Goal: Information Seeking & Learning: Learn about a topic

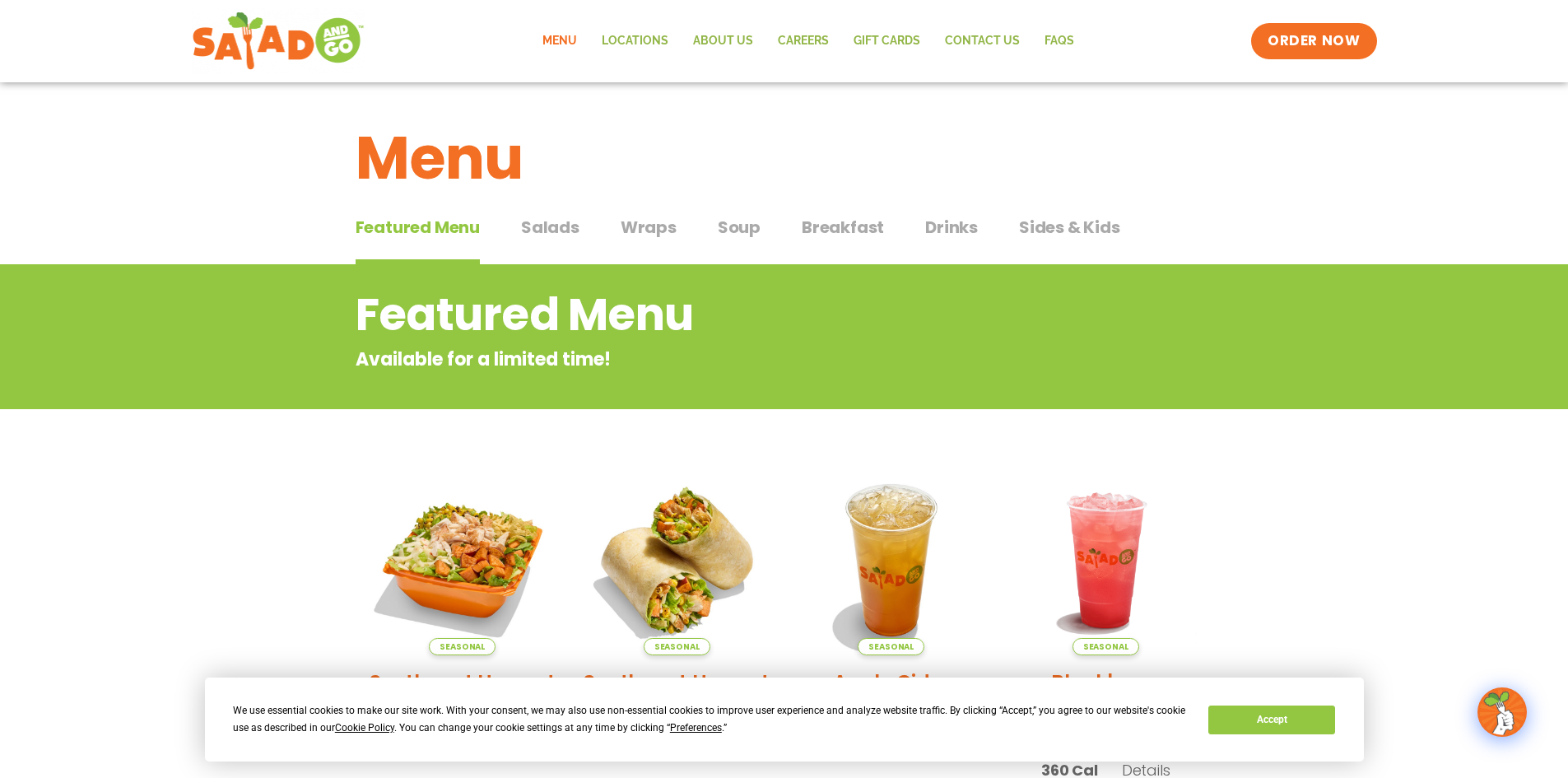
click at [545, 221] on span "Salads" at bounding box center [550, 227] width 58 height 25
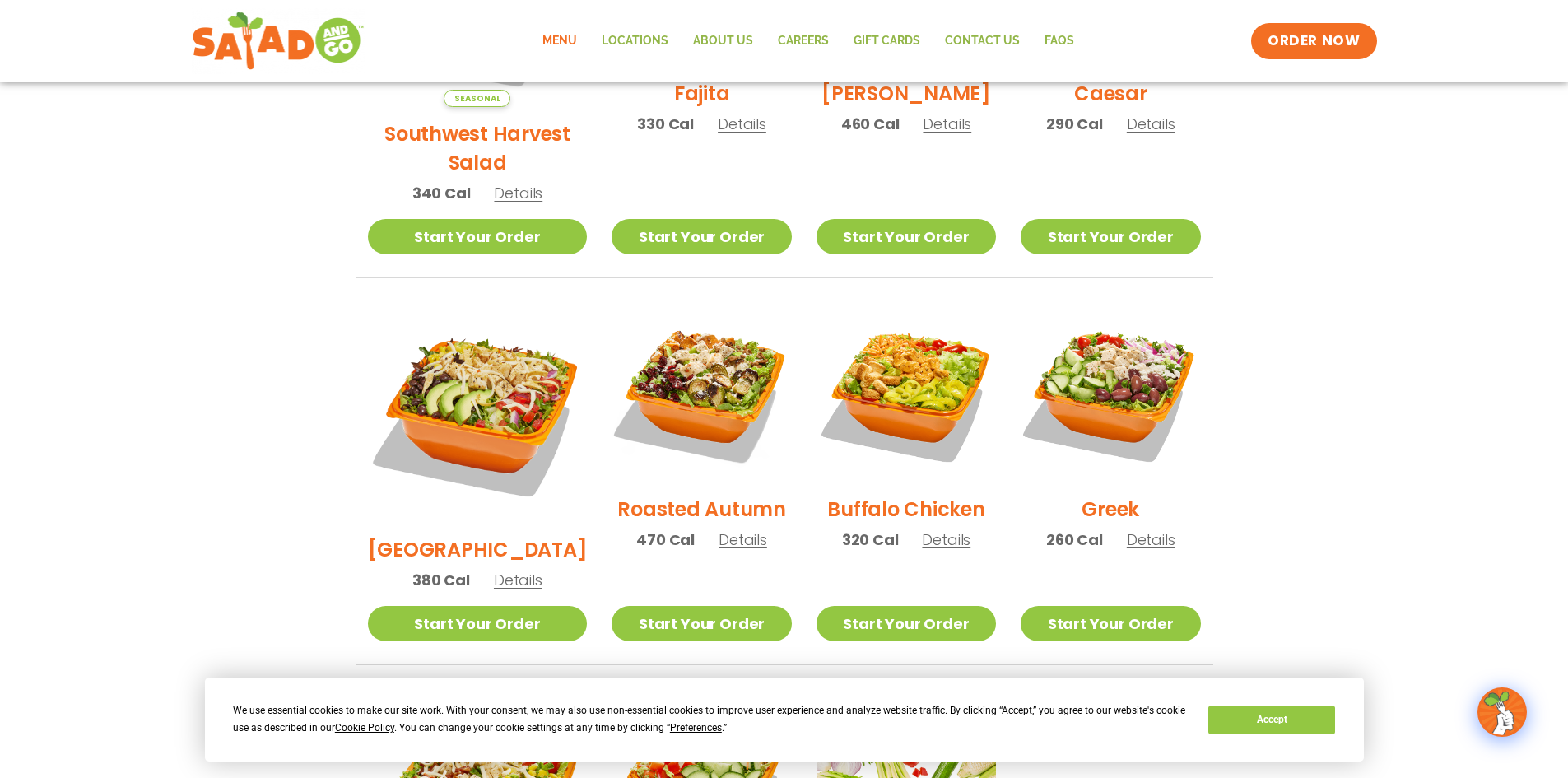
scroll to position [630, 0]
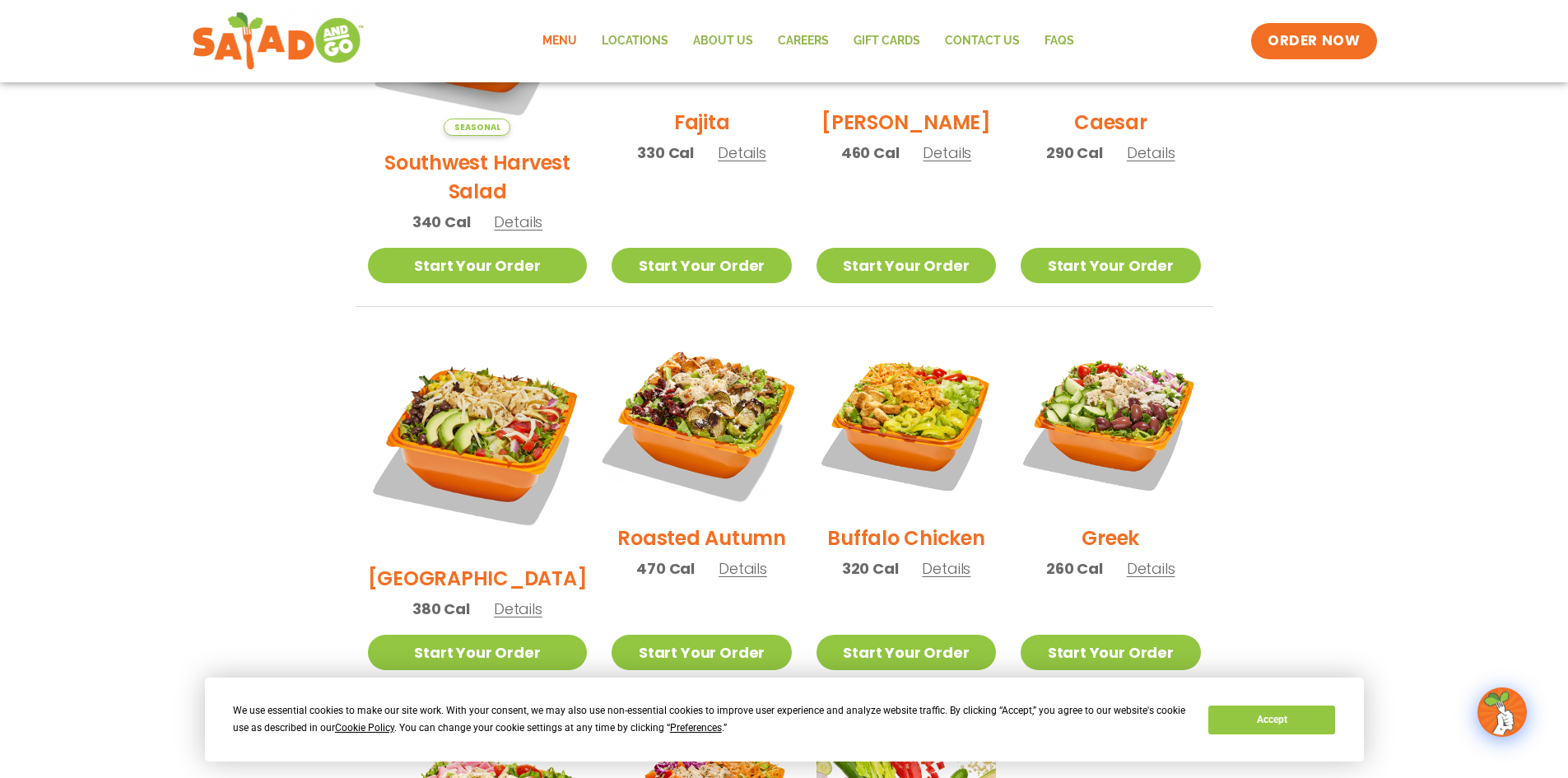
click at [659, 417] on img at bounding box center [700, 421] width 210 height 210
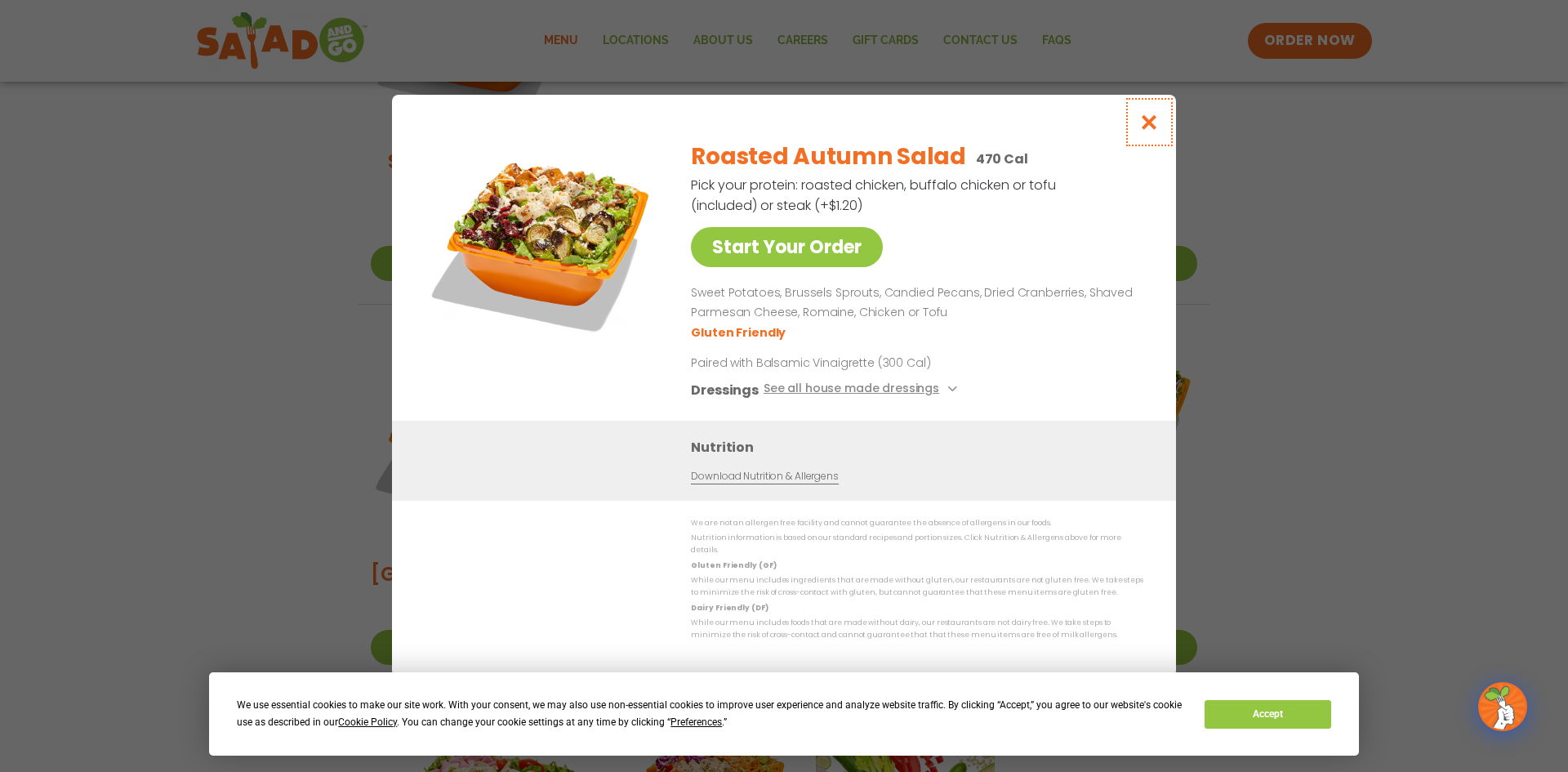
click at [1152, 127] on icon "Close modal" at bounding box center [1149, 122] width 20 height 17
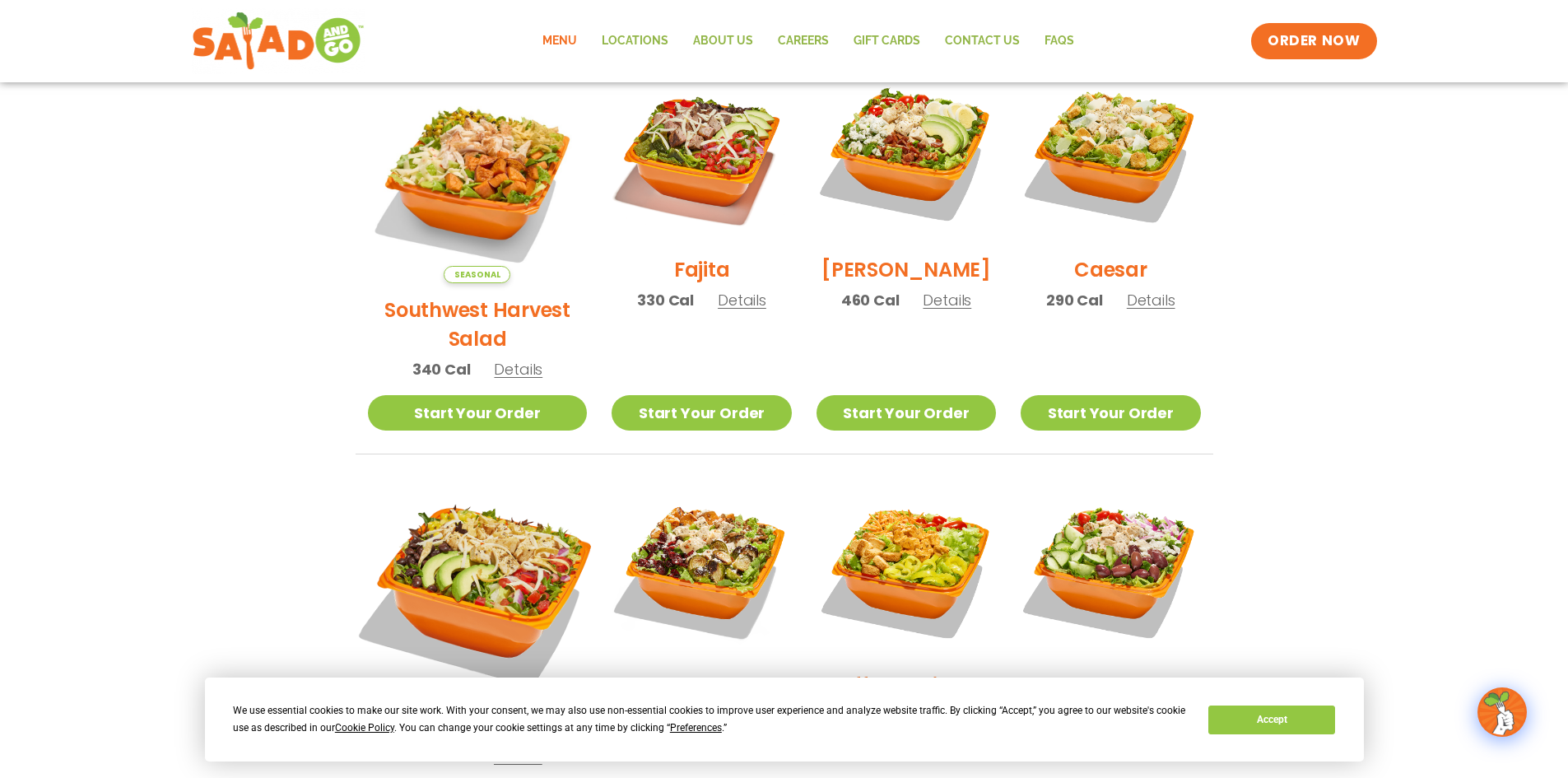
scroll to position [466, 0]
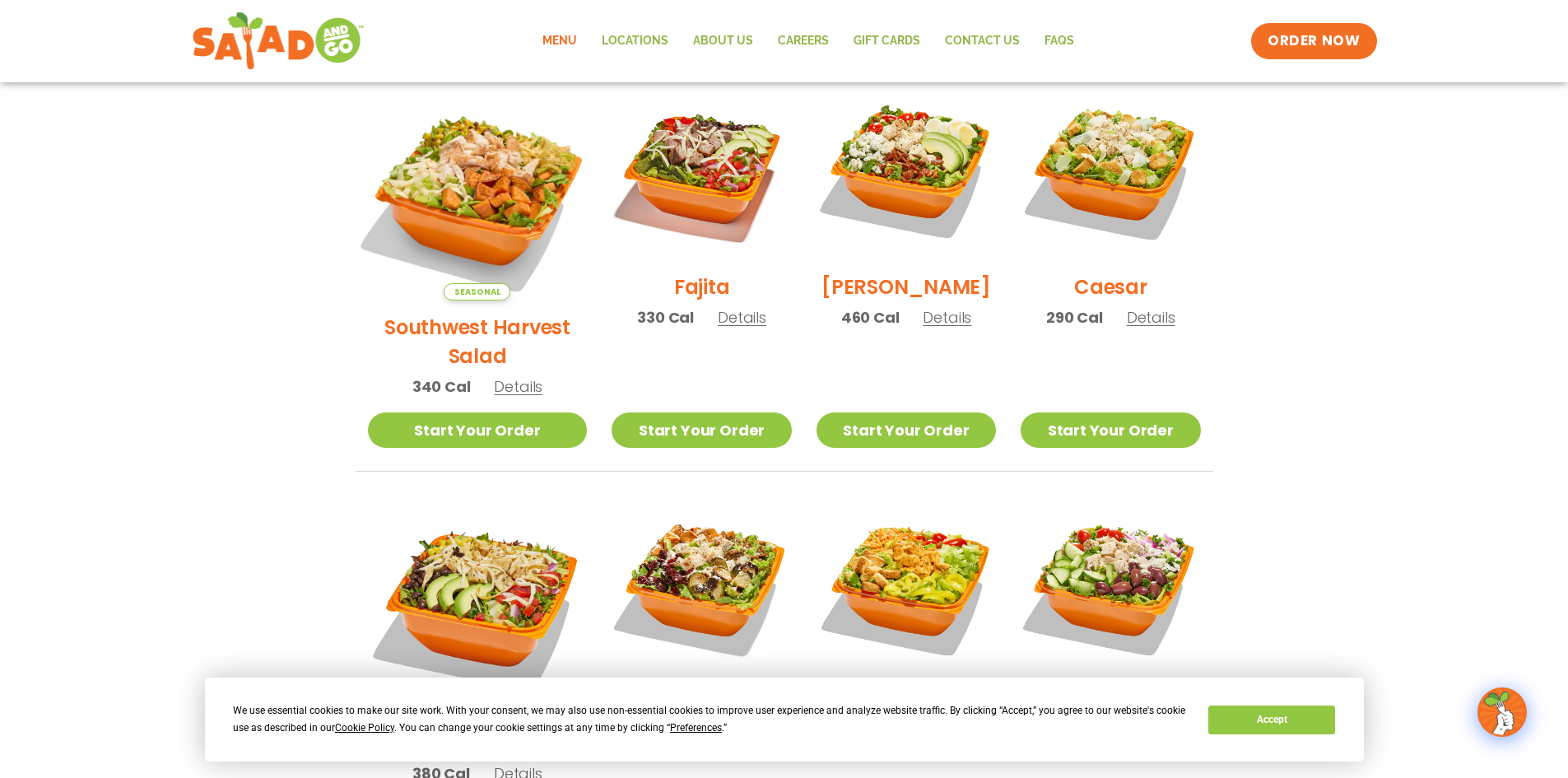
click at [478, 170] on img at bounding box center [477, 191] width 258 height 258
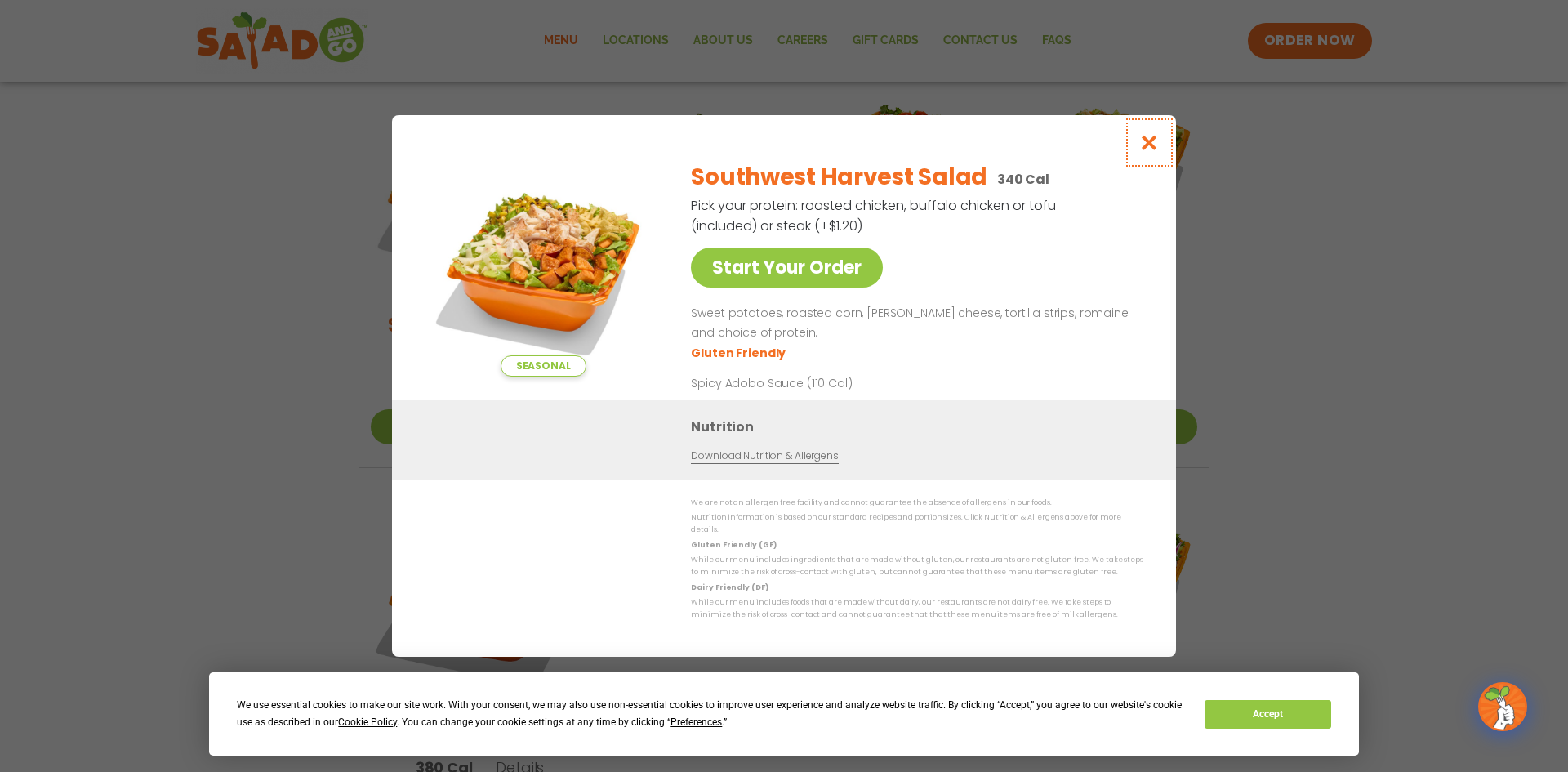
click at [1151, 142] on icon "Close modal" at bounding box center [1149, 142] width 20 height 17
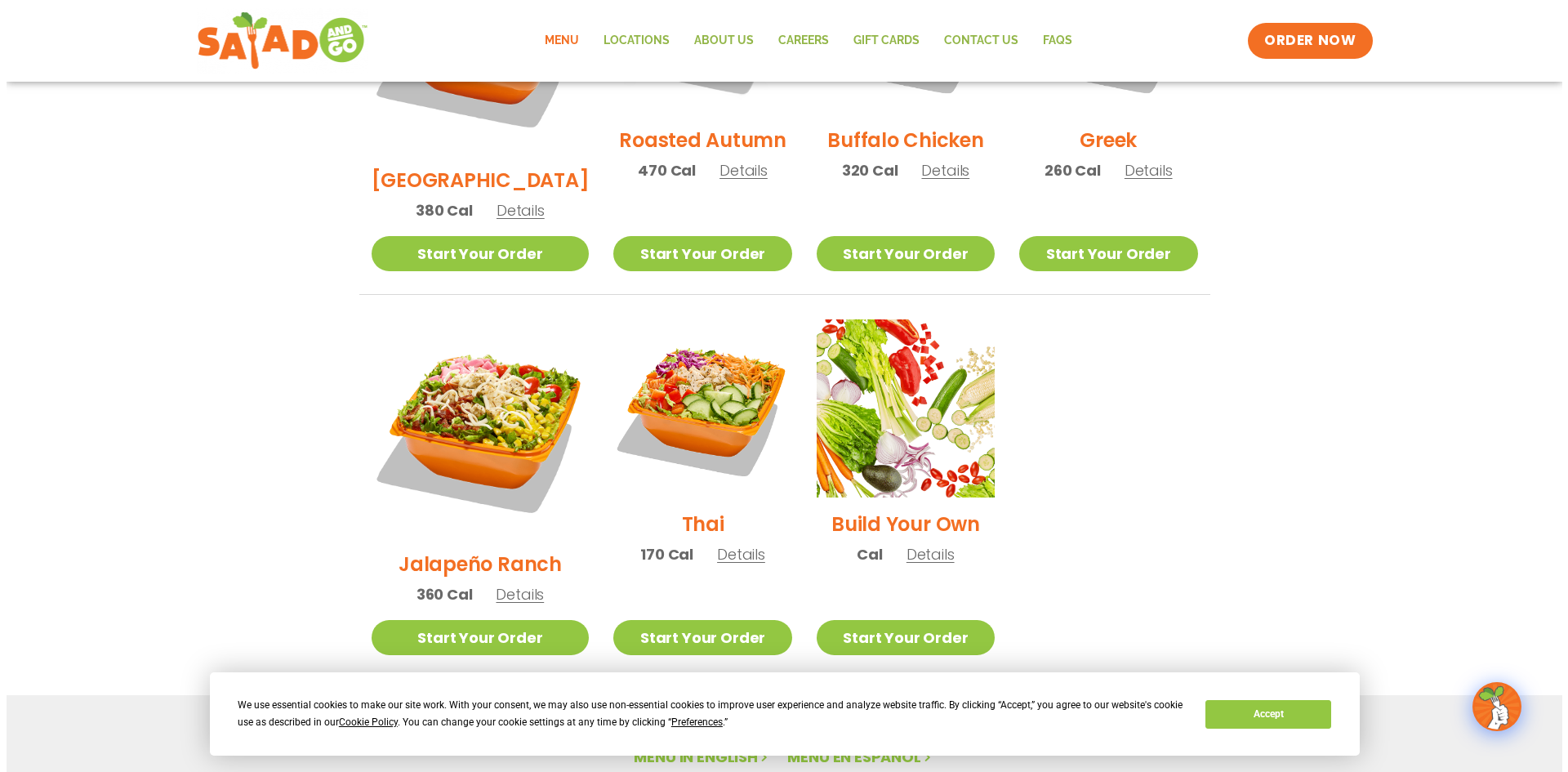
scroll to position [1034, 0]
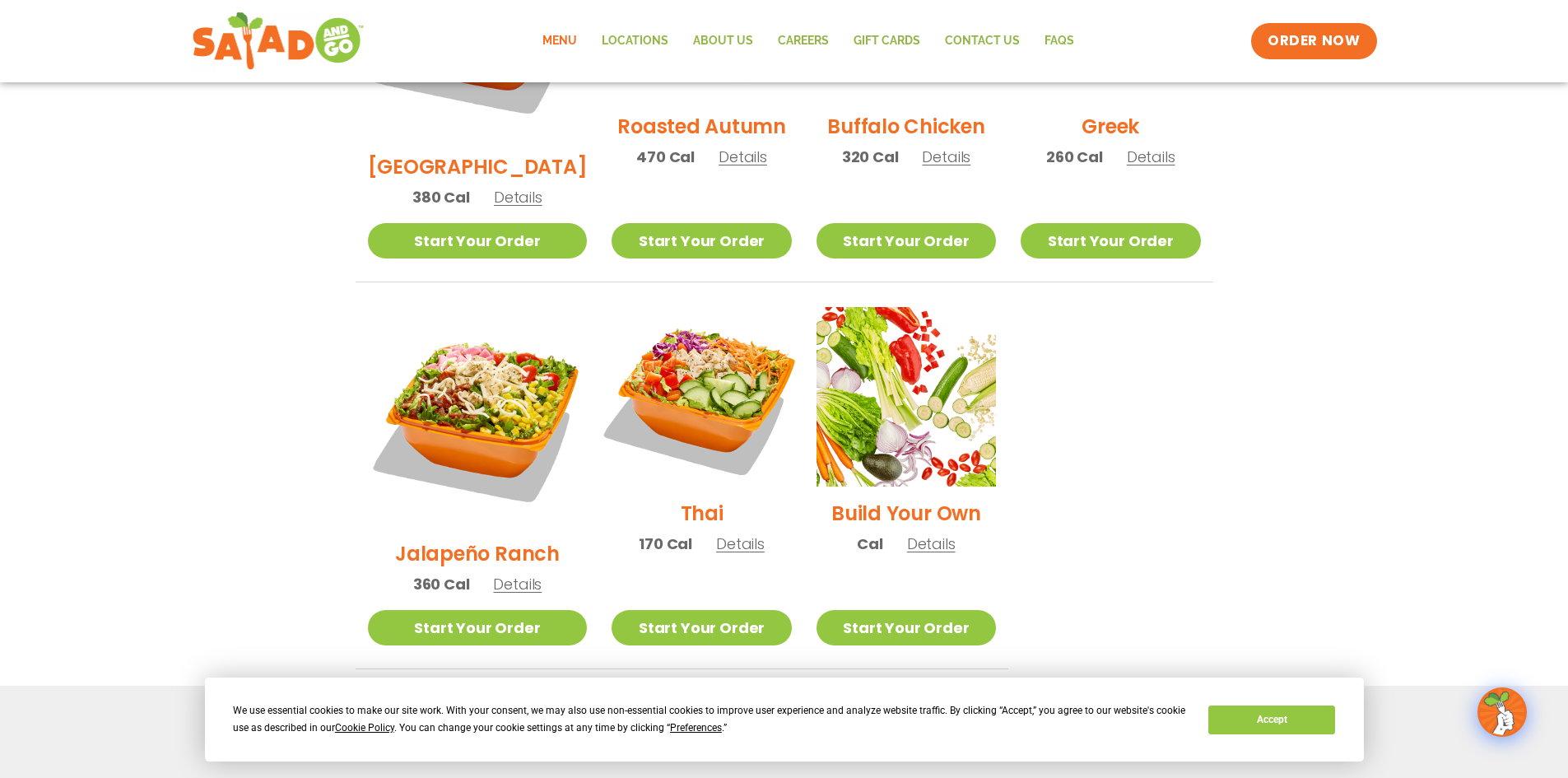
click at [682, 328] on img at bounding box center [700, 396] width 210 height 210
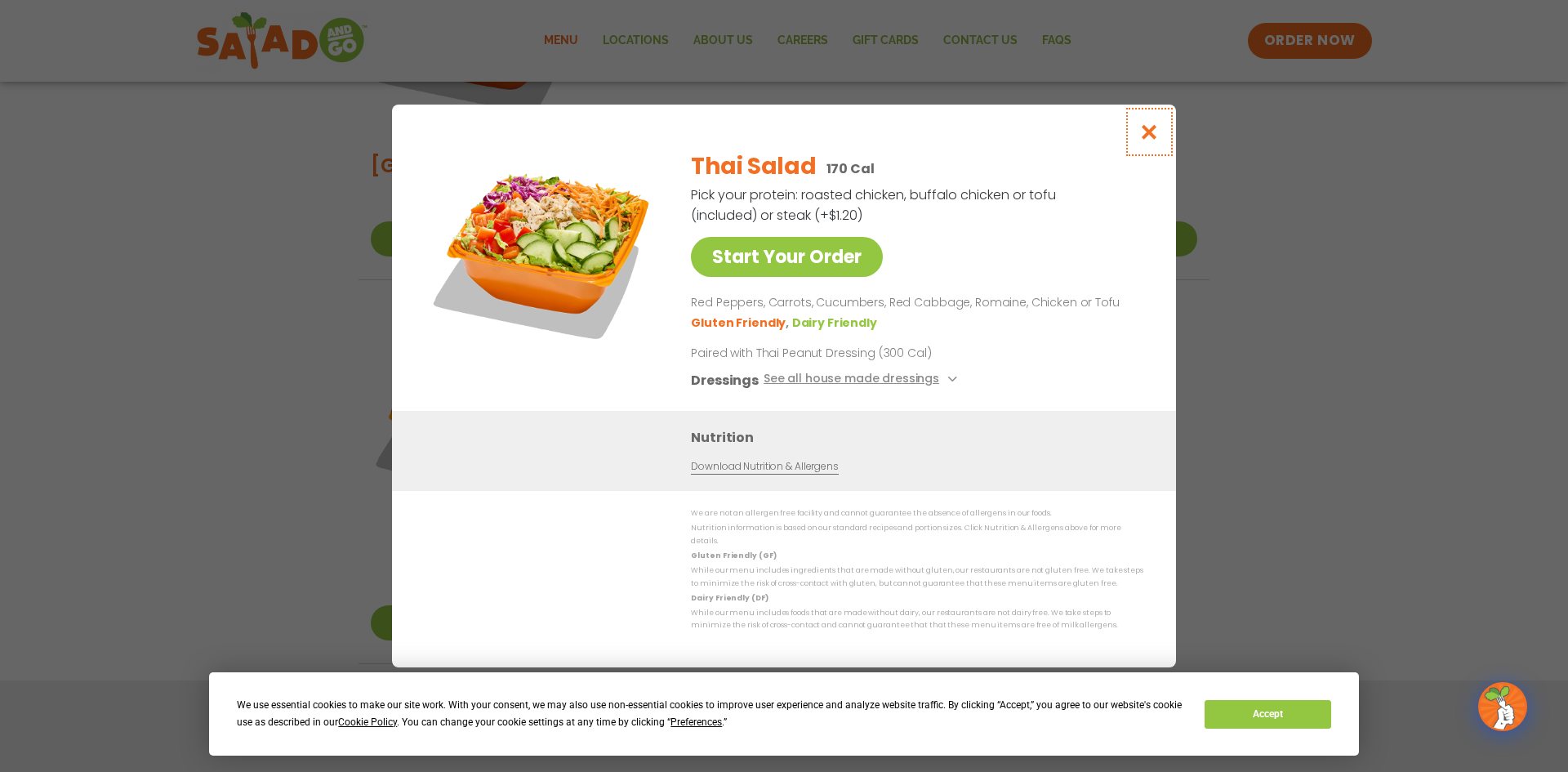
click at [1150, 139] on icon "Close modal" at bounding box center [1149, 131] width 20 height 17
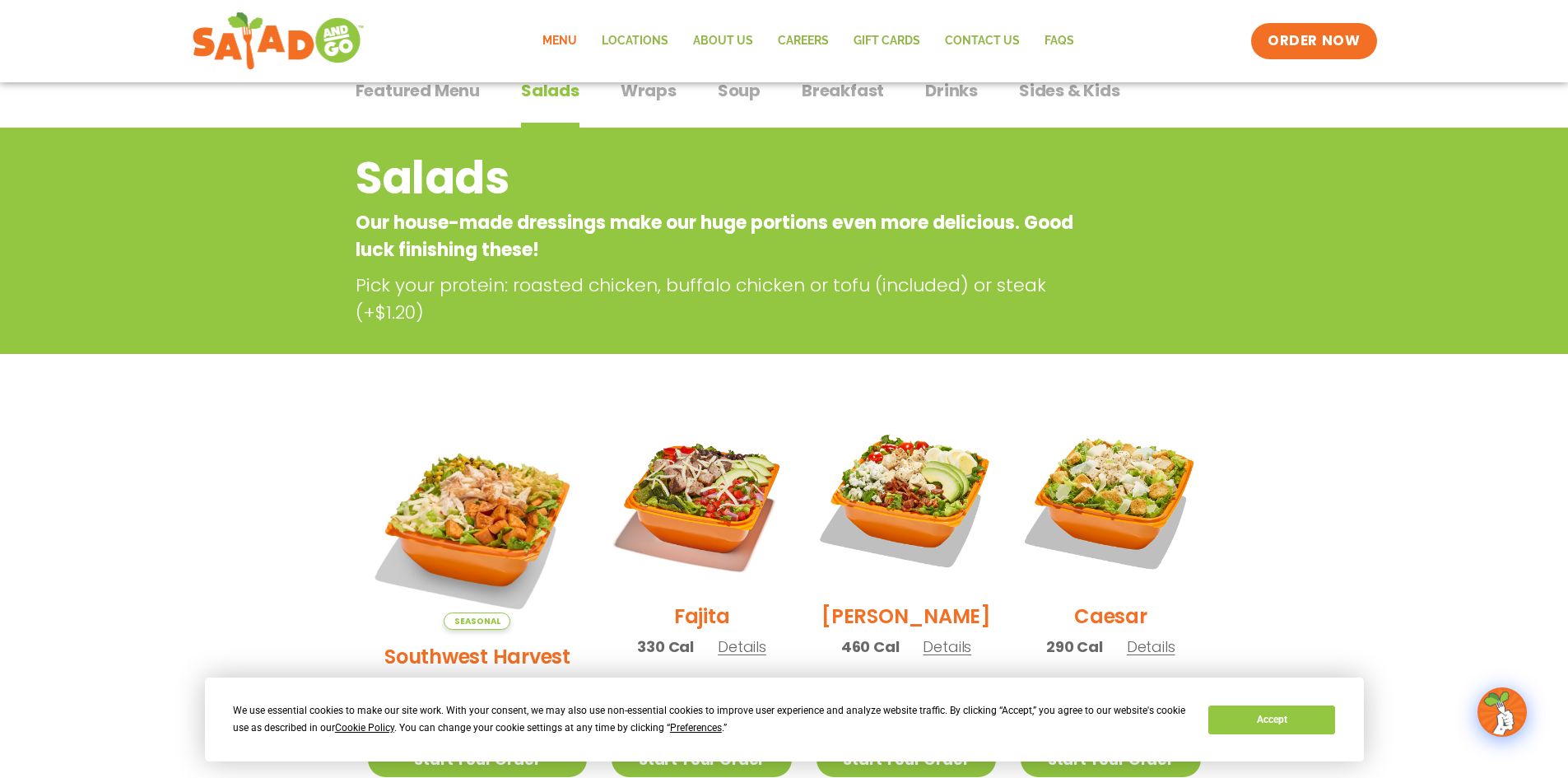
scroll to position [0, 0]
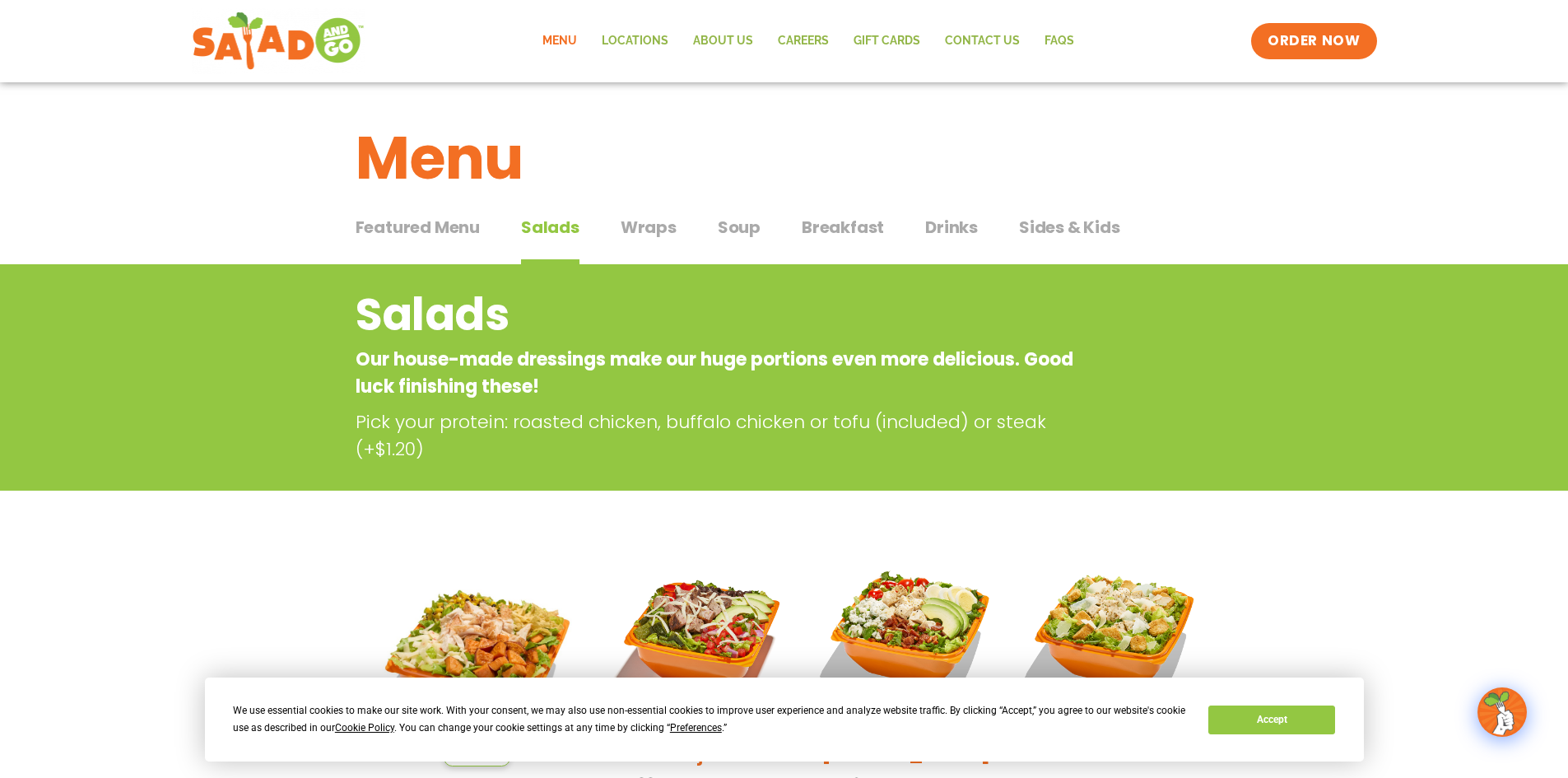
click at [640, 225] on span "Wraps" at bounding box center [648, 227] width 56 height 25
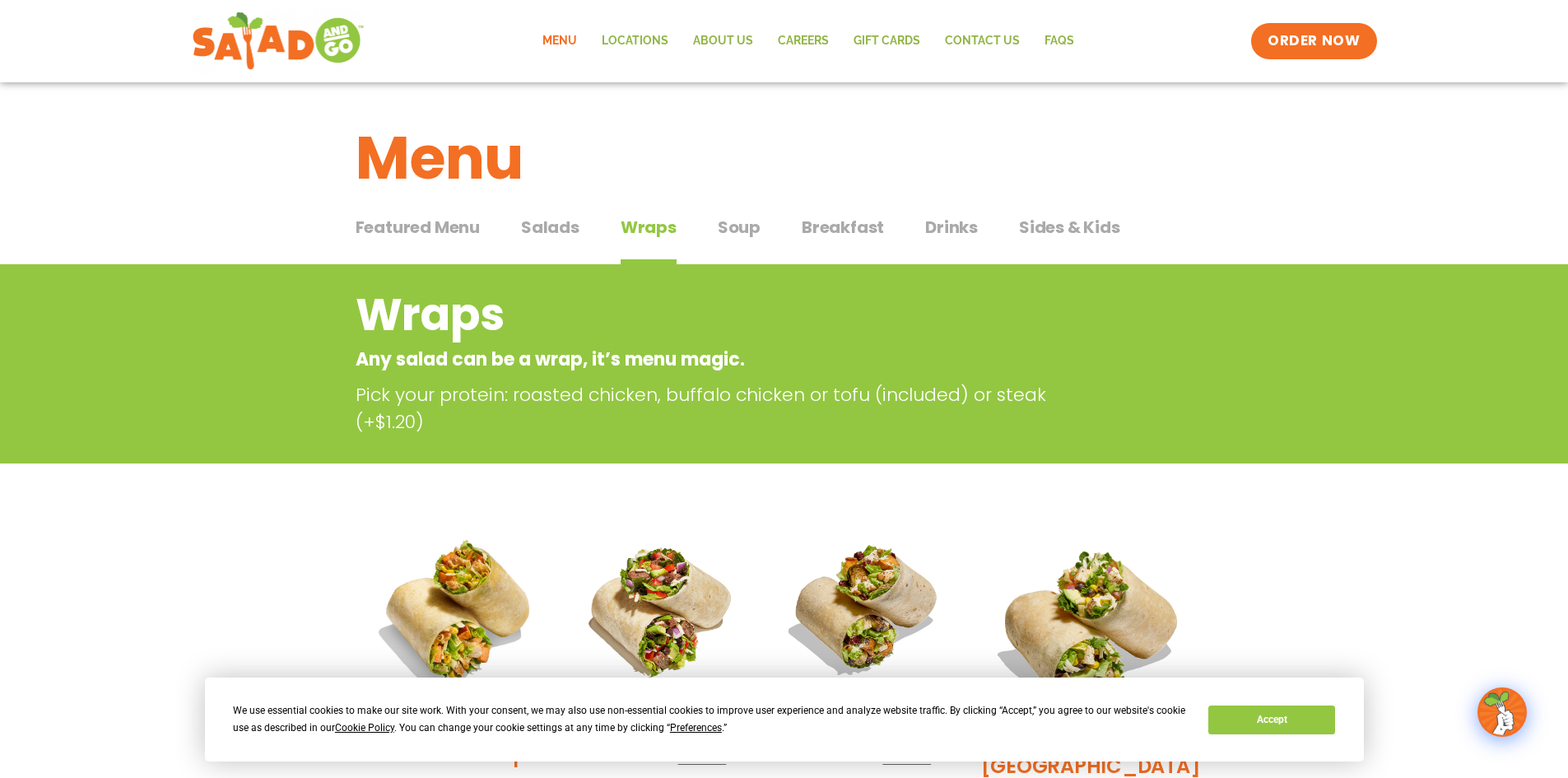
click at [733, 228] on span "Soup" at bounding box center [739, 227] width 43 height 25
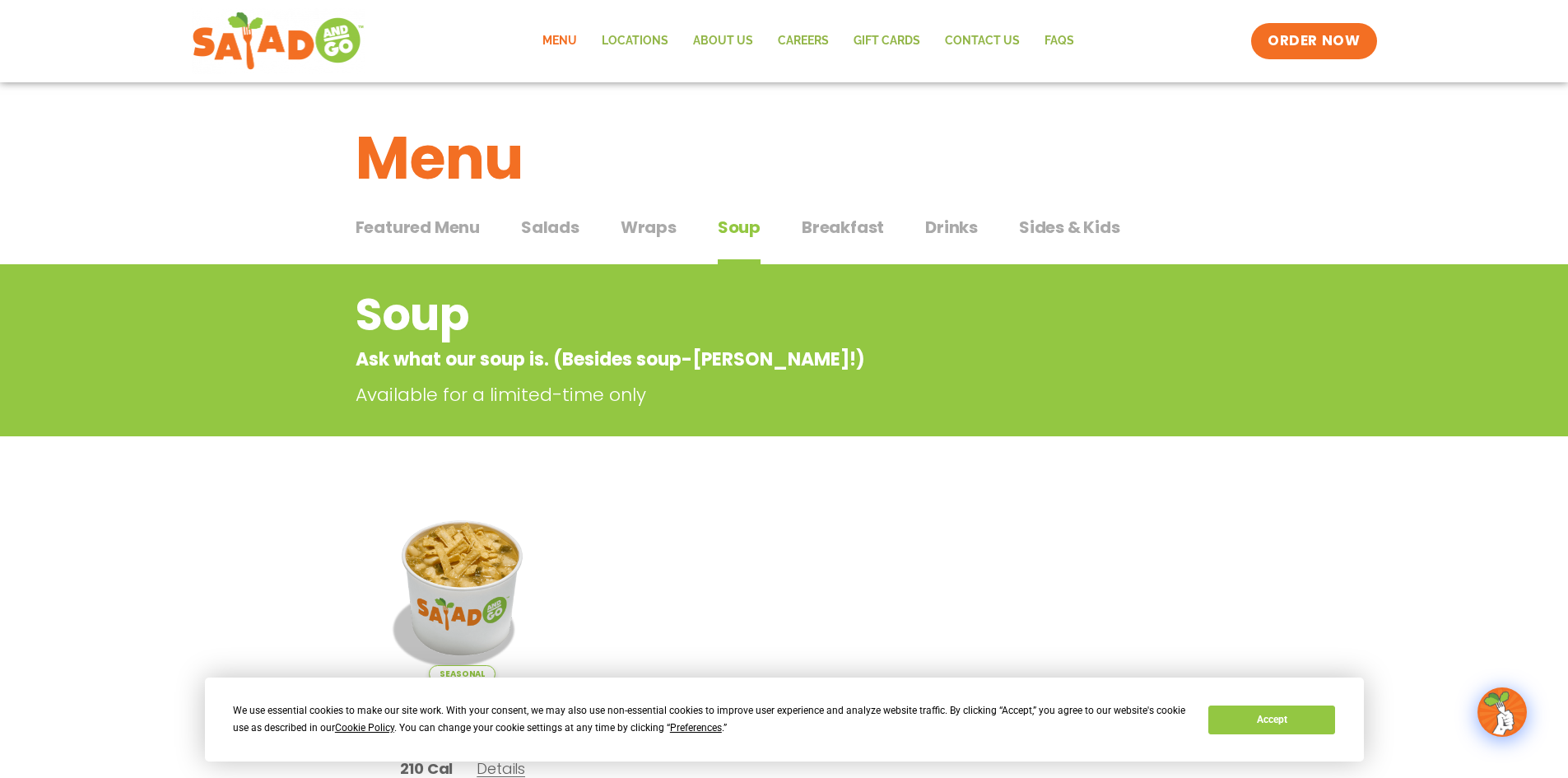
click at [953, 220] on span "Drinks" at bounding box center [951, 227] width 53 height 25
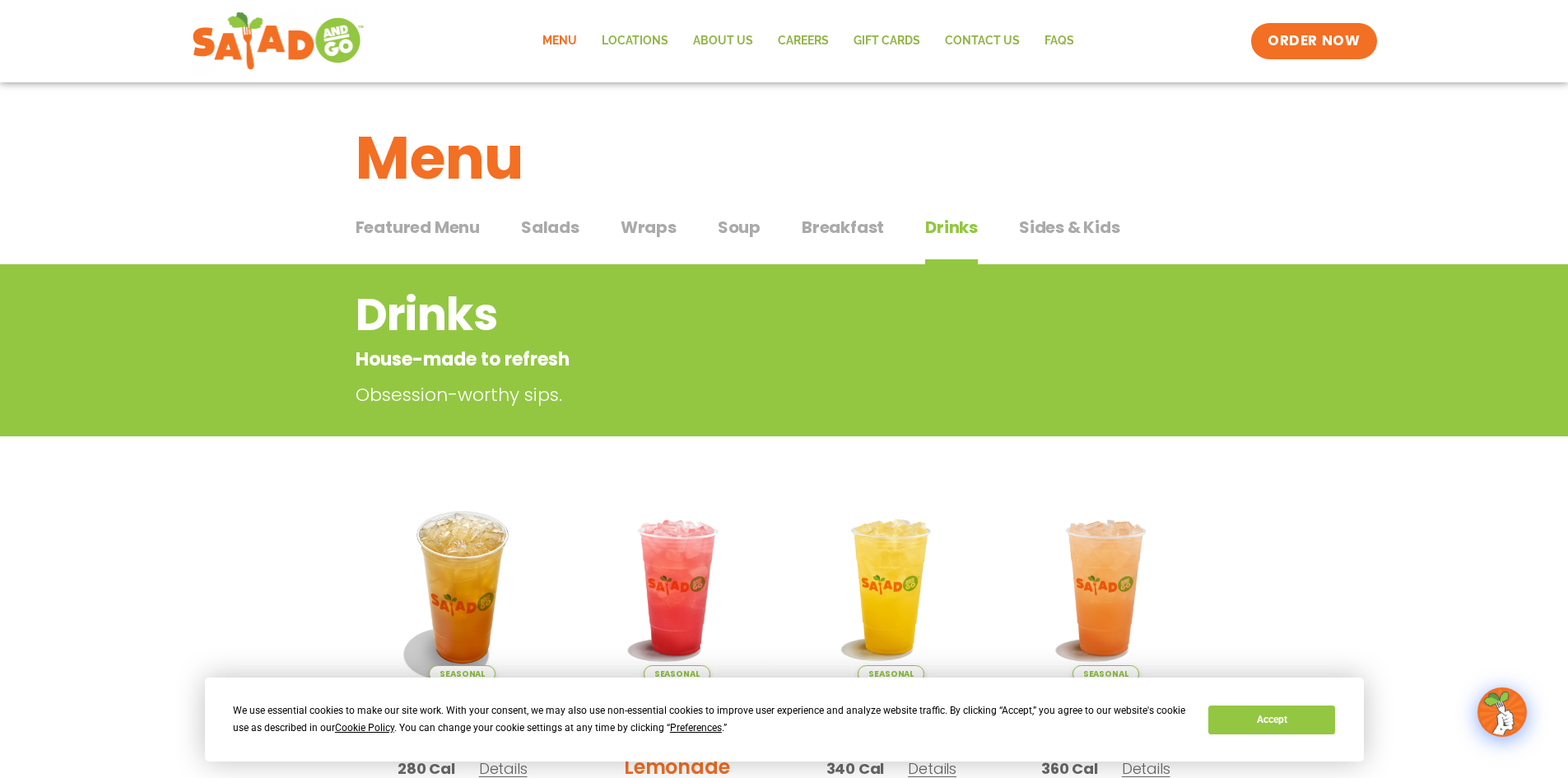
click at [645, 221] on span "Wraps" at bounding box center [648, 227] width 56 height 25
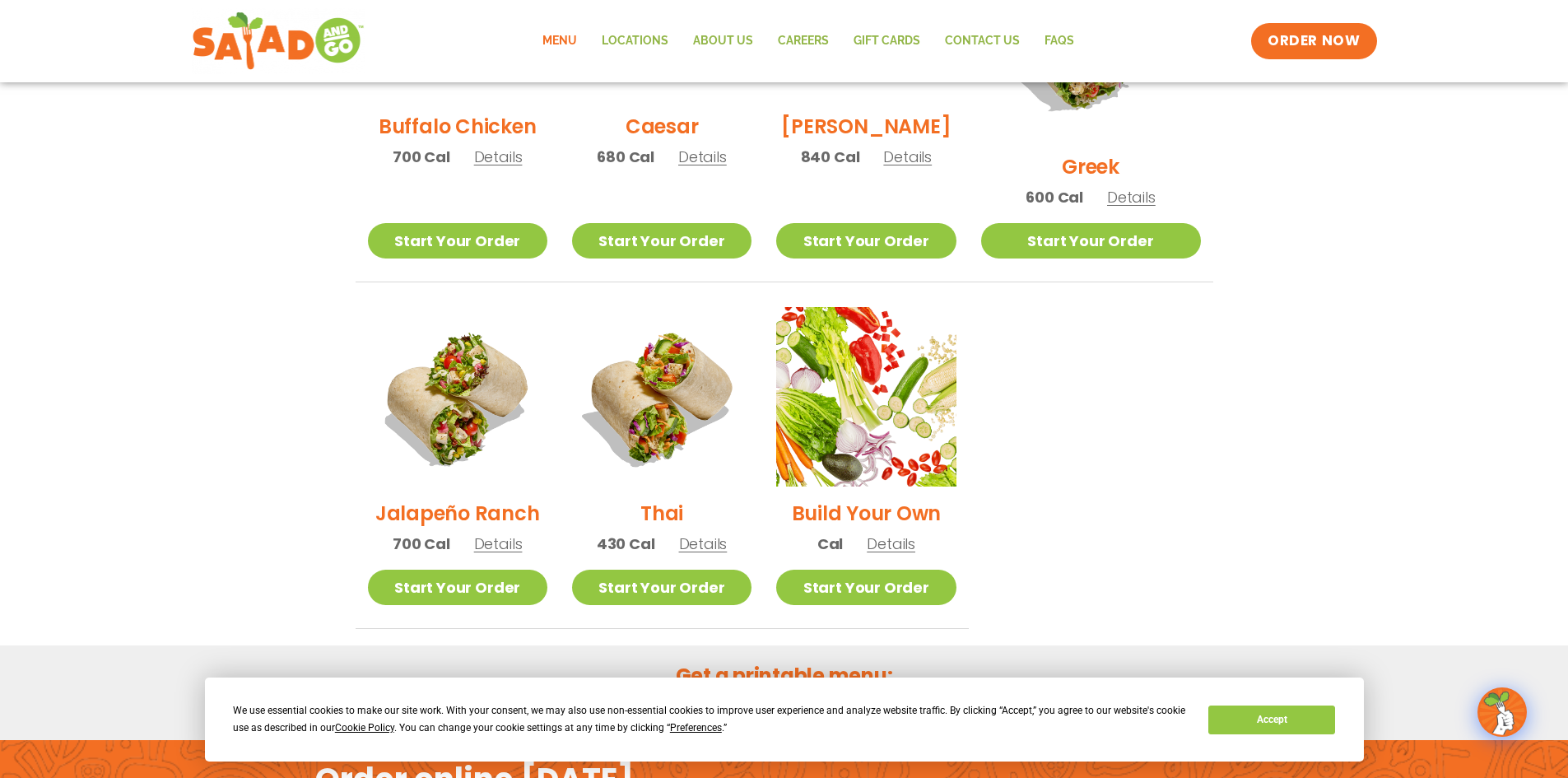
scroll to position [987, 0]
